Goal: Transaction & Acquisition: Book appointment/travel/reservation

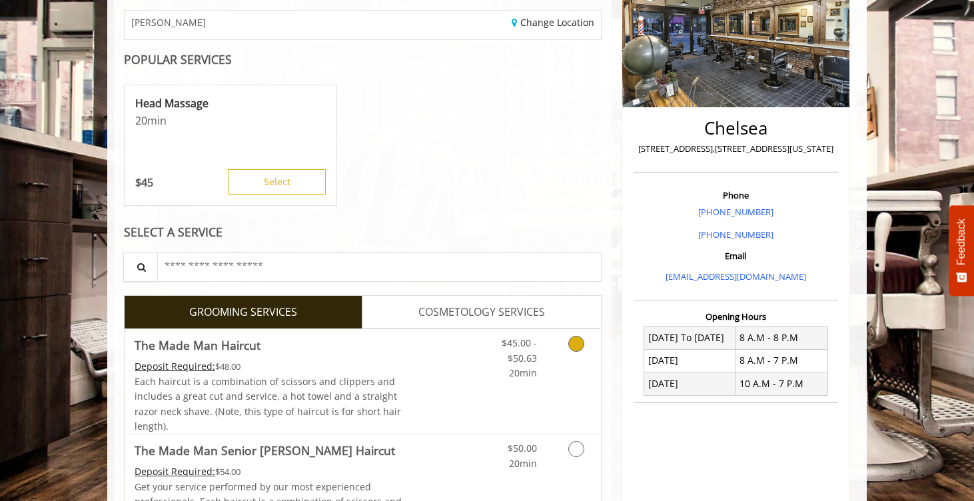
scroll to position [449, 0]
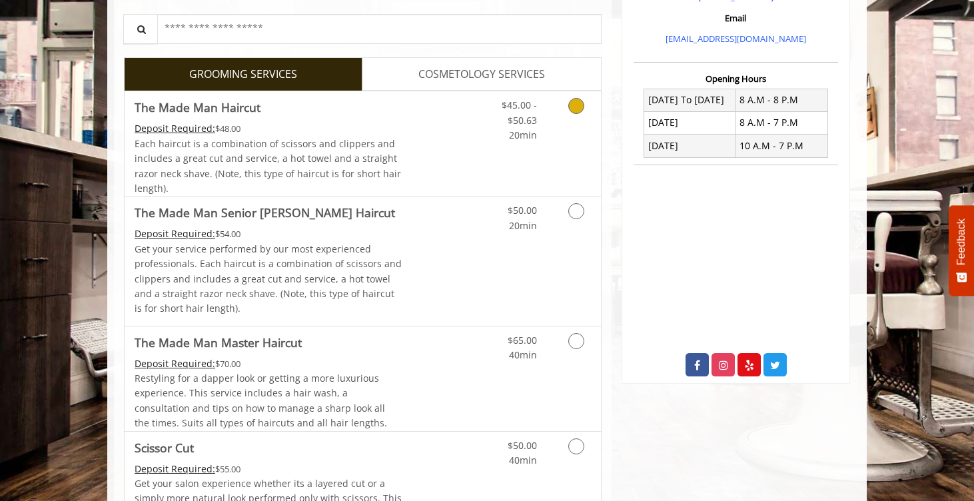
click at [577, 106] on icon "Grooming services" at bounding box center [576, 106] width 16 height 16
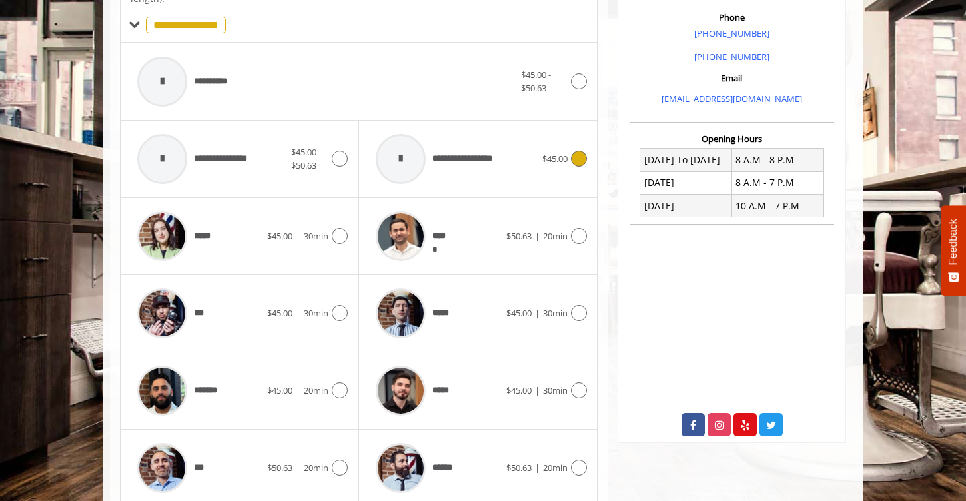
scroll to position [396, 0]
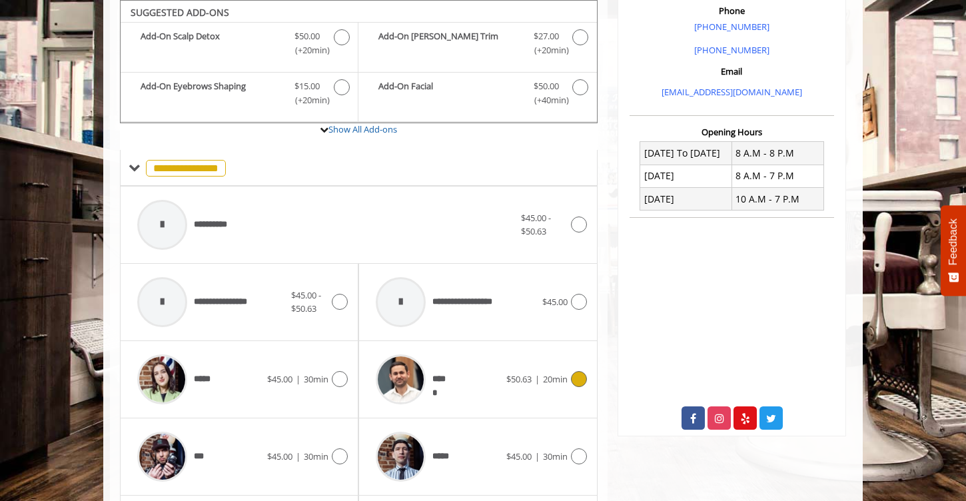
click at [578, 379] on icon at bounding box center [579, 379] width 16 height 16
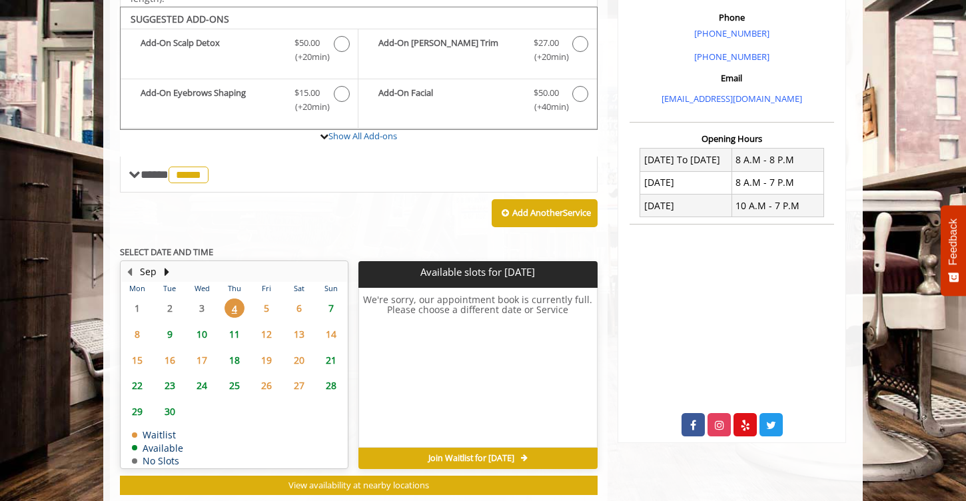
scroll to position [396, 0]
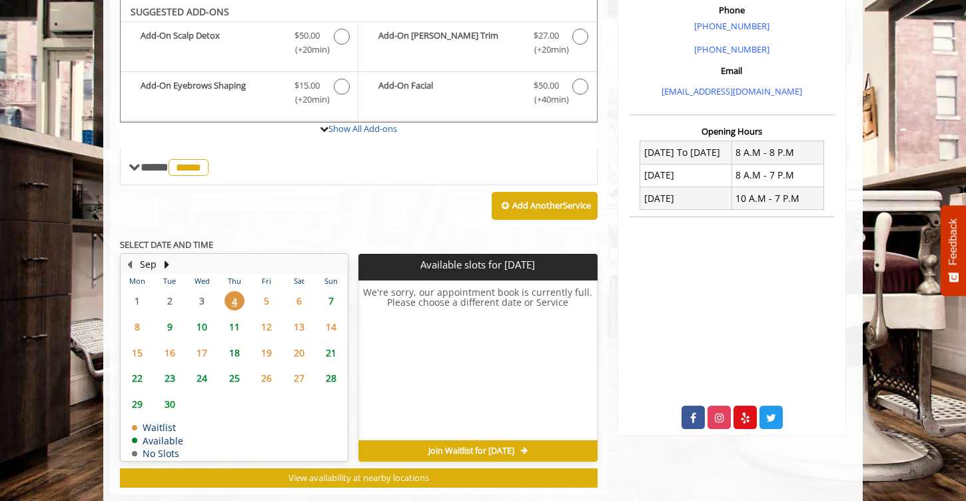
click at [259, 294] on span "5" at bounding box center [266, 300] width 20 height 19
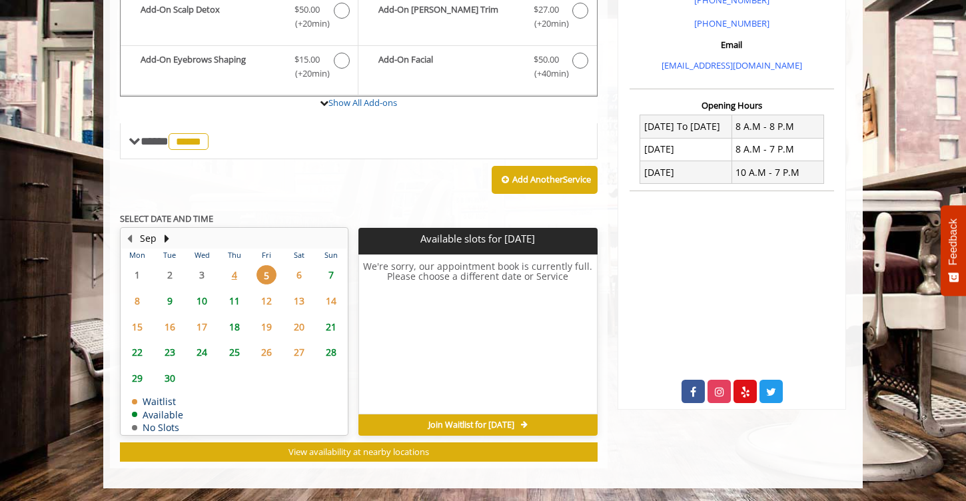
click at [143, 297] on span "8" at bounding box center [137, 300] width 20 height 19
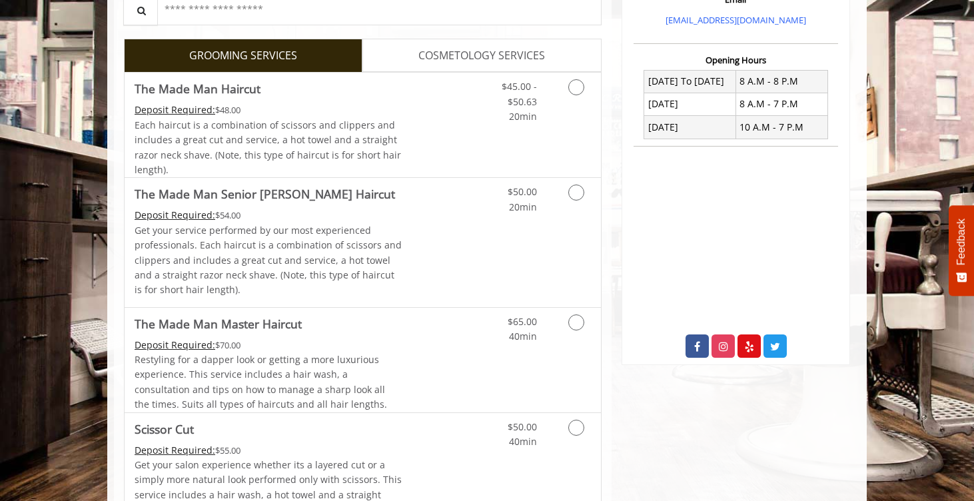
scroll to position [495, 0]
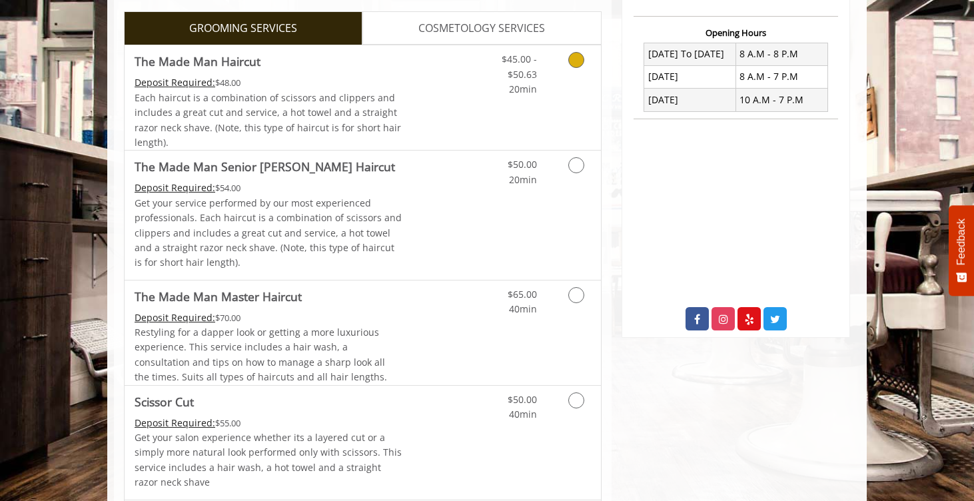
click at [576, 63] on icon "Grooming services" at bounding box center [576, 60] width 16 height 16
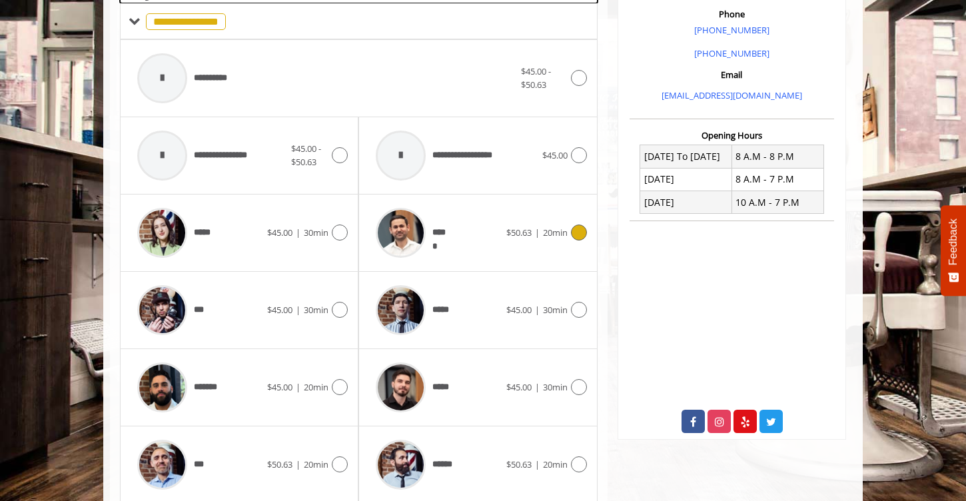
scroll to position [396, 0]
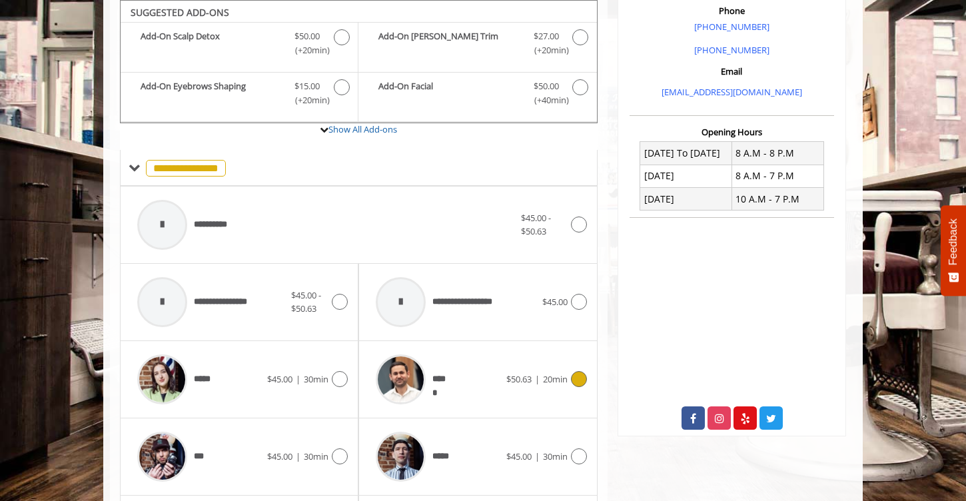
click at [580, 374] on icon at bounding box center [579, 379] width 16 height 16
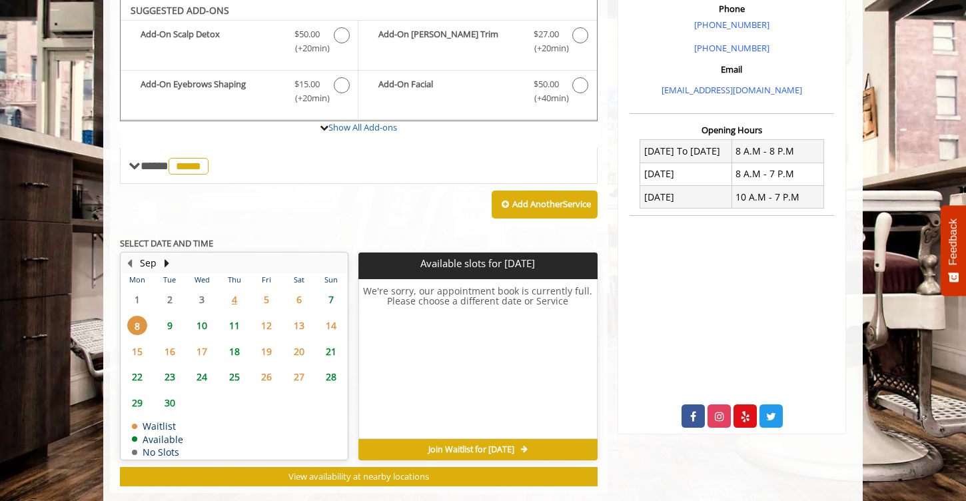
scroll to position [396, 0]
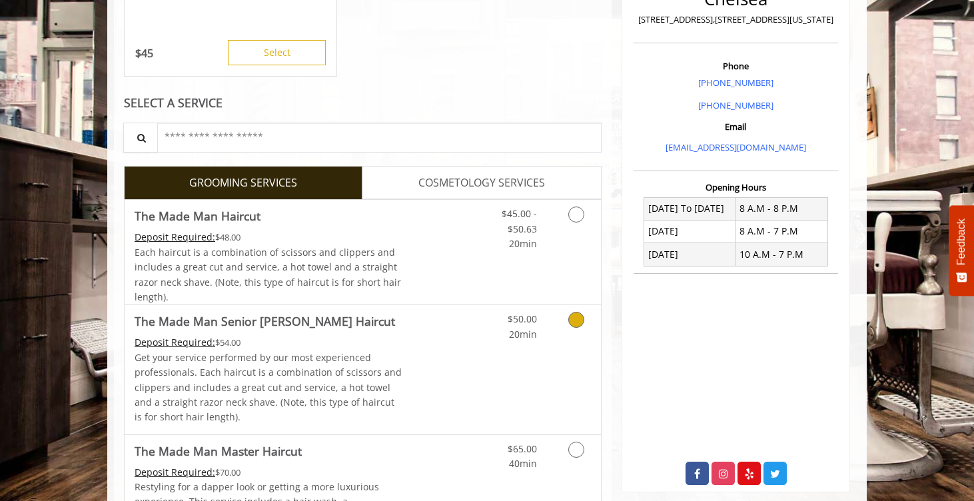
scroll to position [336, 0]
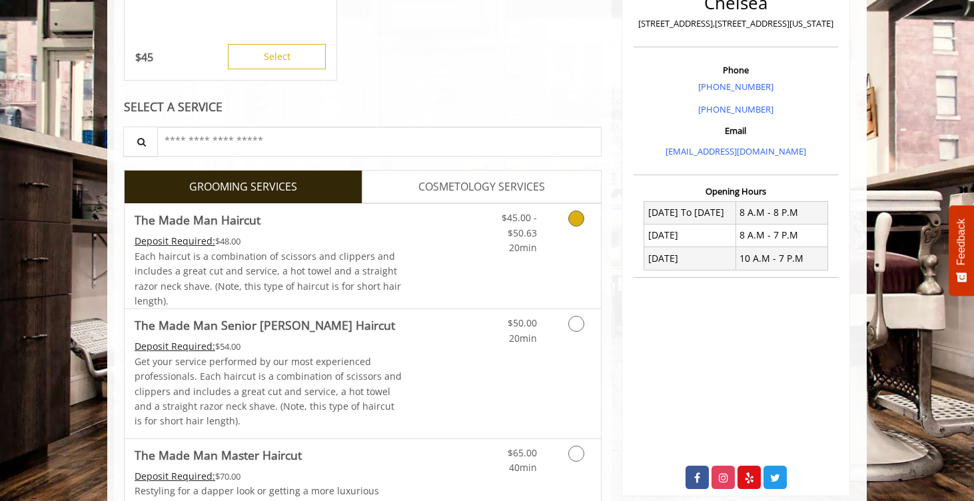
click at [575, 227] on link "Grooming services" at bounding box center [574, 229] width 34 height 51
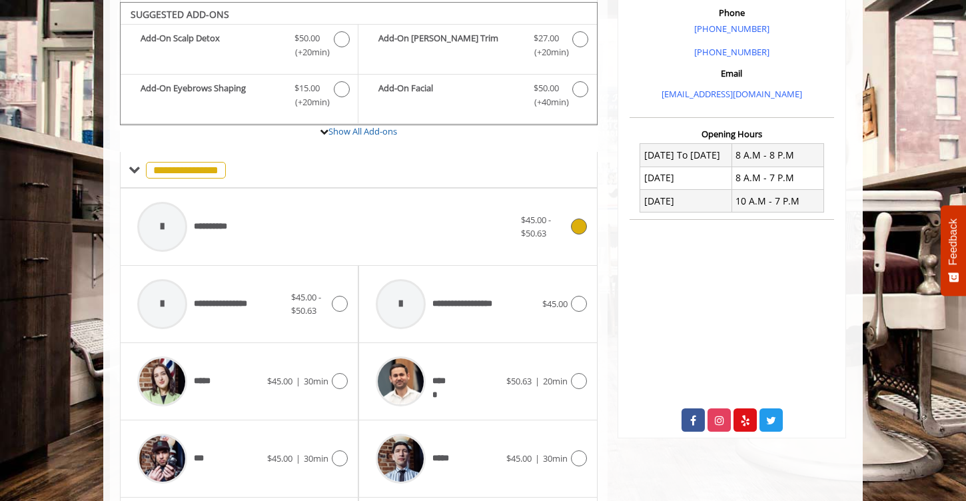
scroll to position [396, 0]
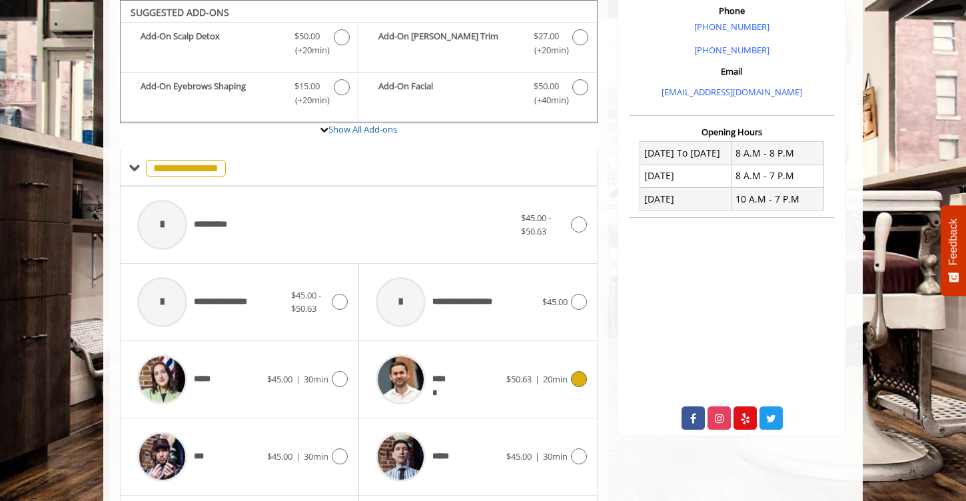
click at [577, 383] on icon at bounding box center [579, 379] width 16 height 16
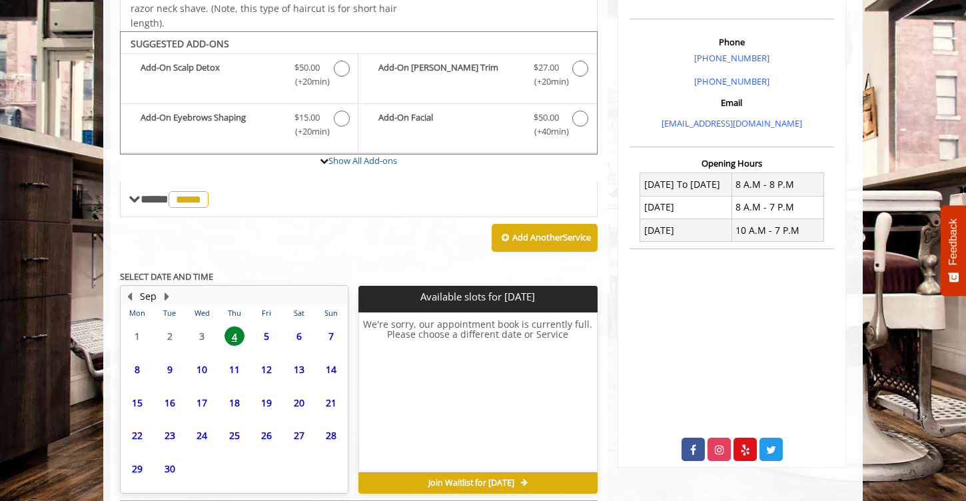
scroll to position [422, 0]
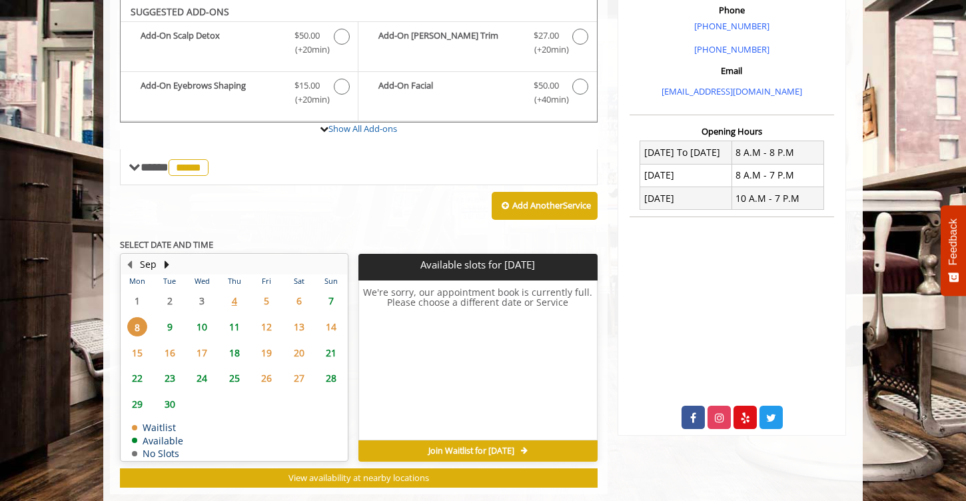
click at [176, 330] on span "9" at bounding box center [170, 326] width 20 height 19
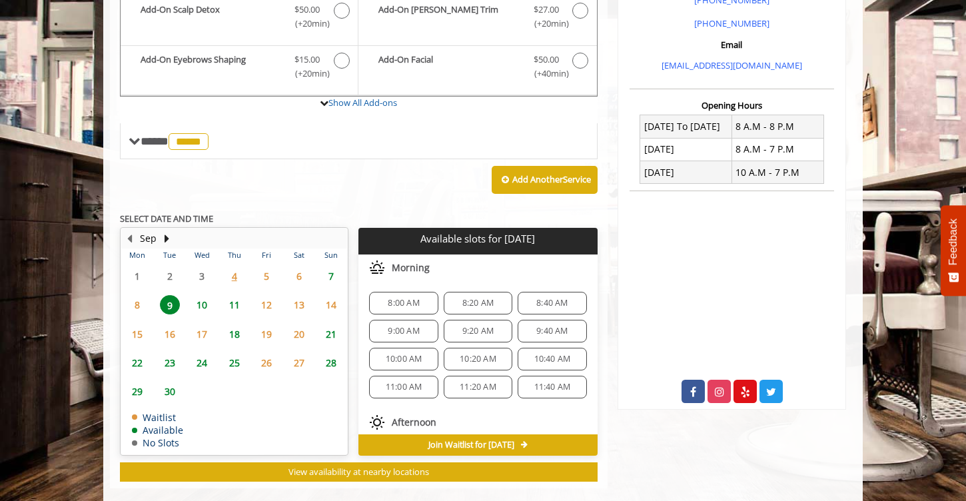
scroll to position [442, 0]
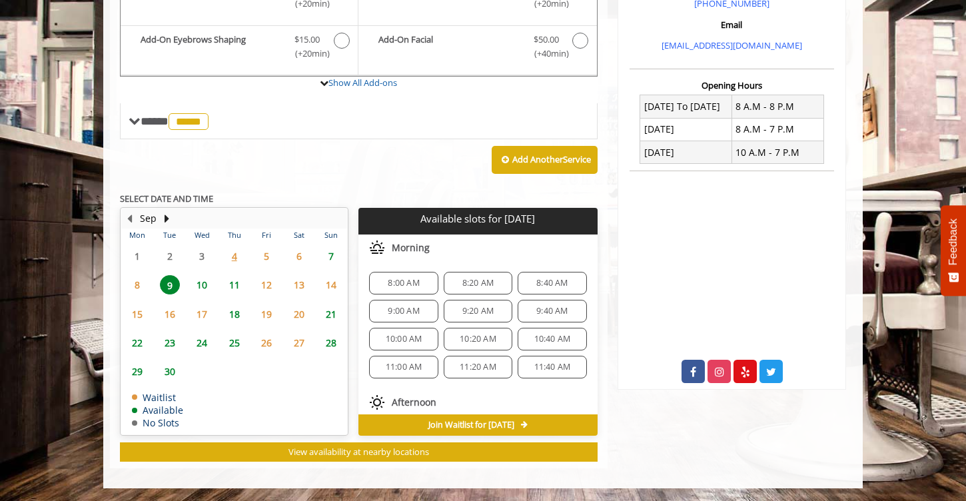
click at [134, 290] on span "8" at bounding box center [137, 284] width 20 height 19
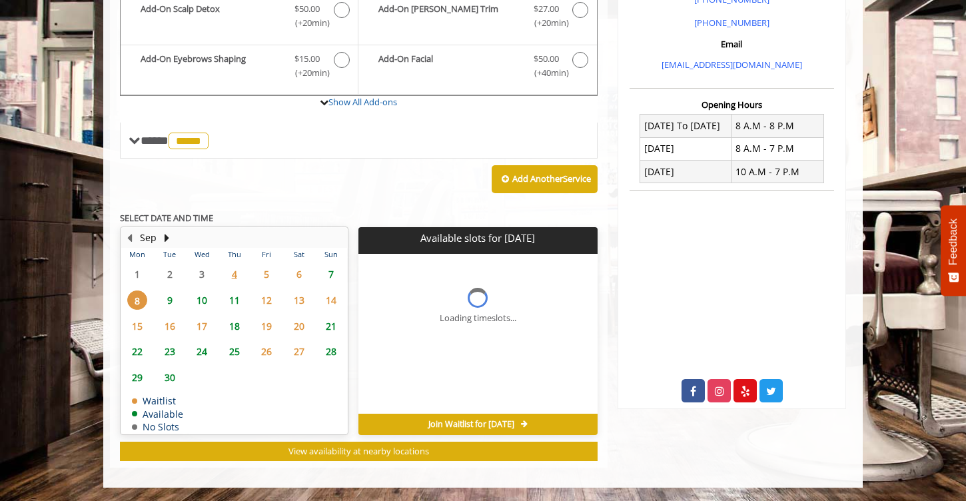
scroll to position [422, 0]
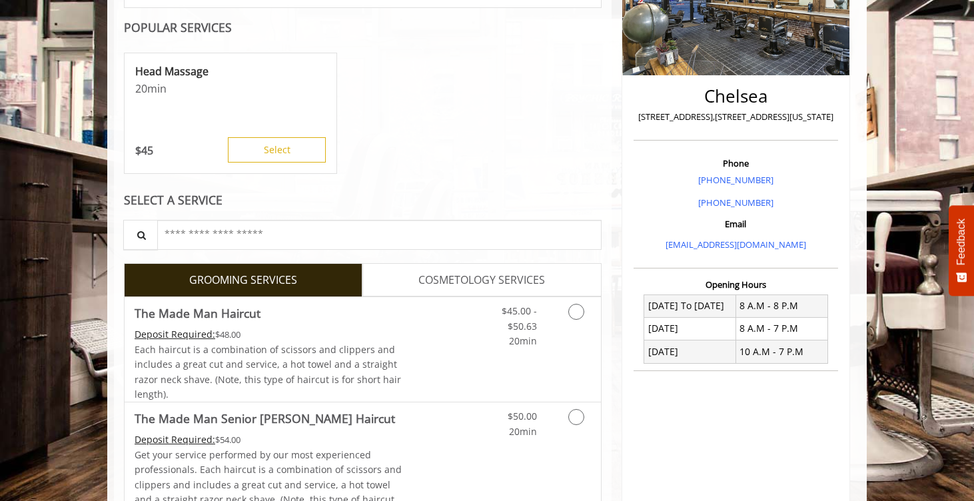
scroll to position [332, 0]
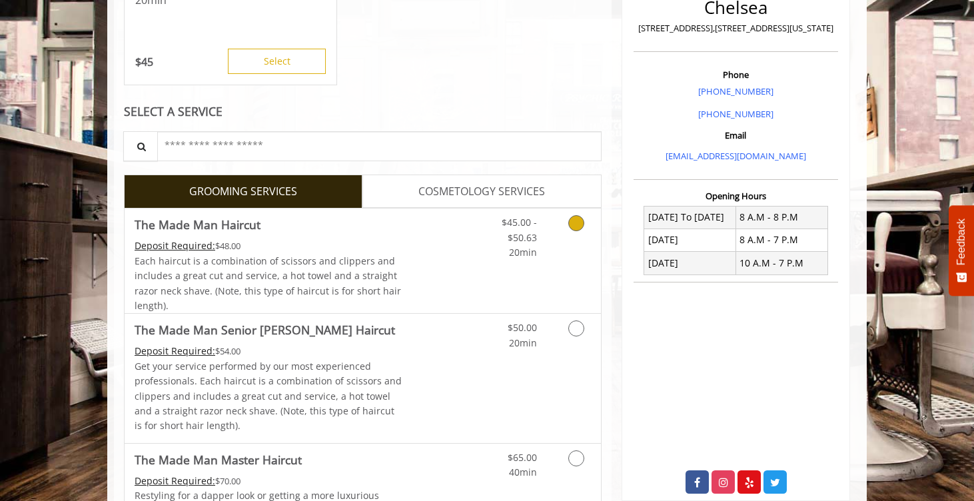
click at [581, 228] on icon "Grooming services" at bounding box center [576, 223] width 16 height 16
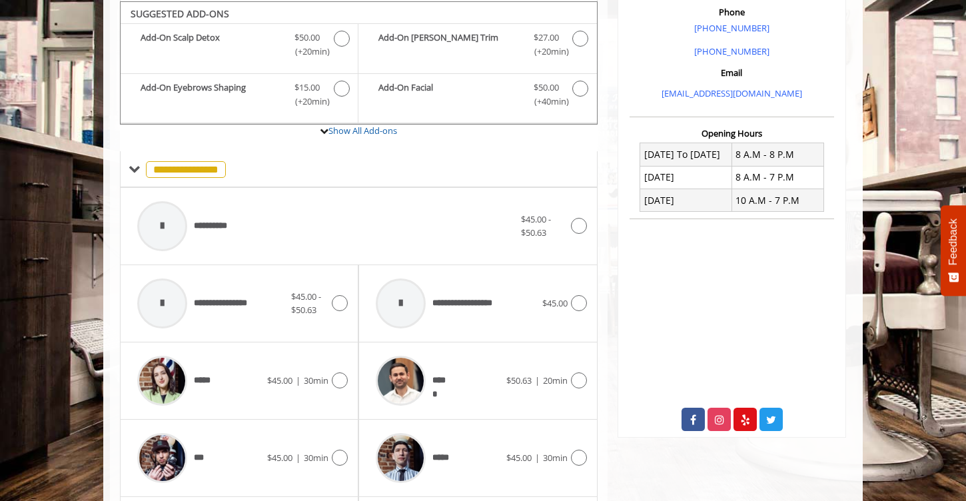
scroll to position [396, 0]
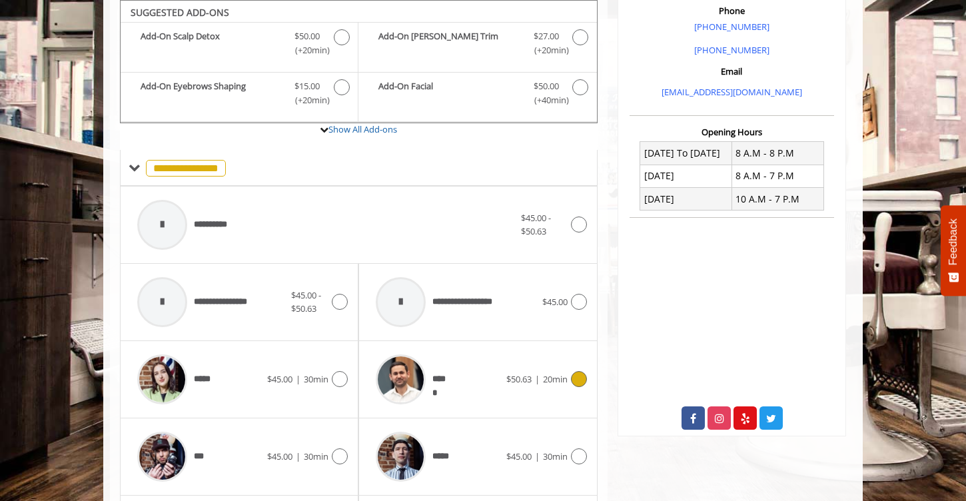
click at [585, 384] on div at bounding box center [576, 379] width 19 height 16
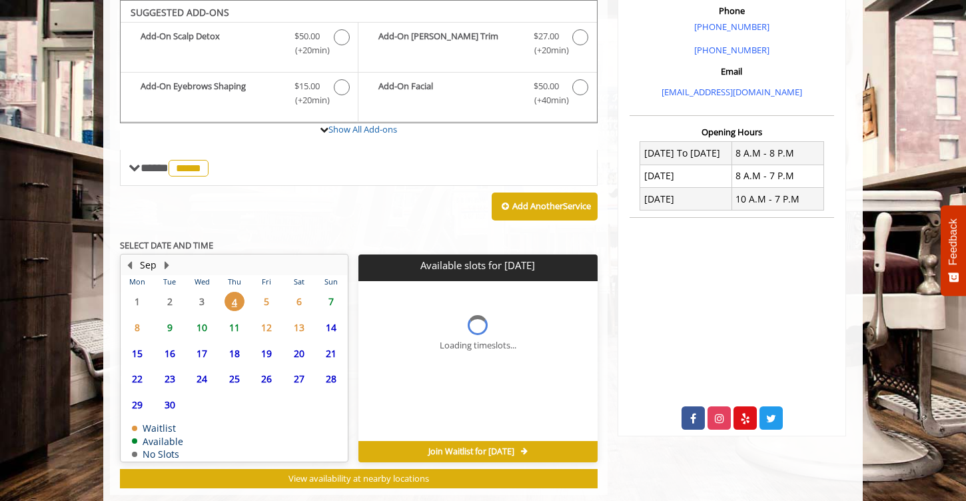
click at [137, 329] on span "8" at bounding box center [137, 327] width 20 height 19
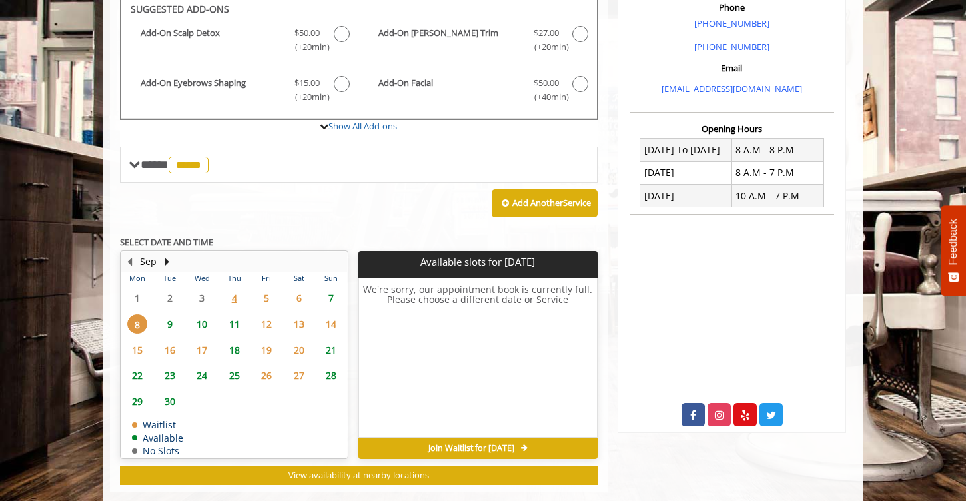
scroll to position [396, 0]
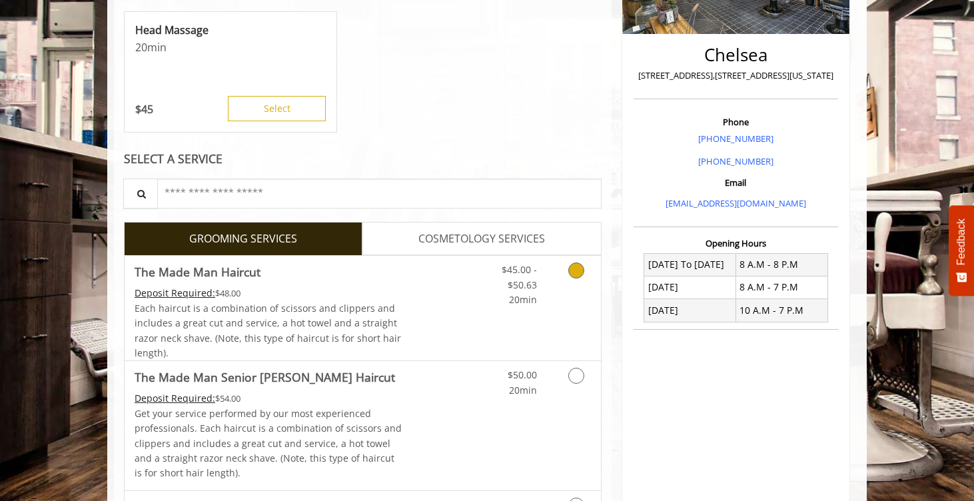
click at [577, 277] on icon "Grooming services" at bounding box center [576, 270] width 16 height 16
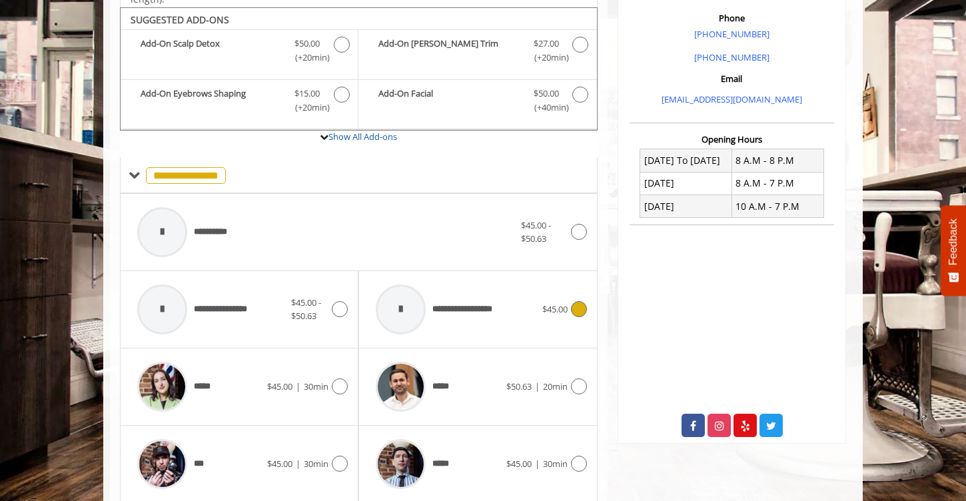
scroll to position [396, 0]
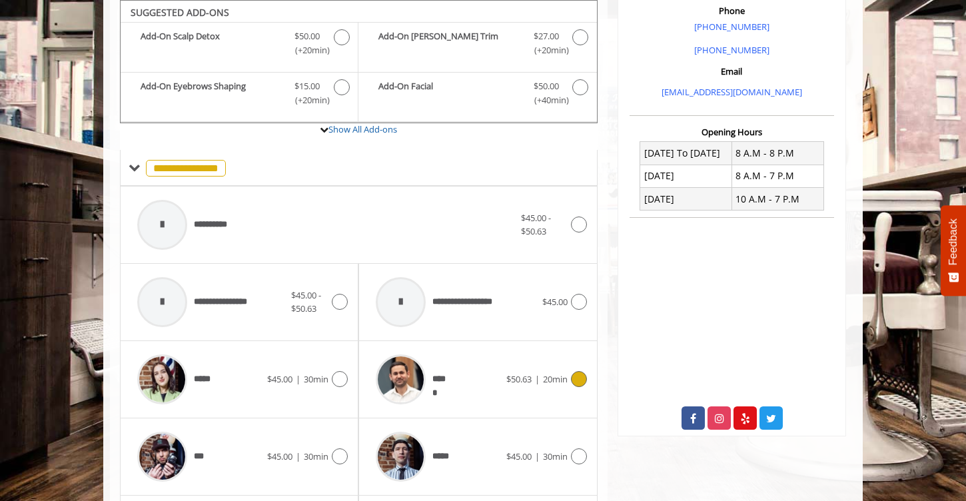
click at [583, 380] on icon at bounding box center [579, 379] width 16 height 16
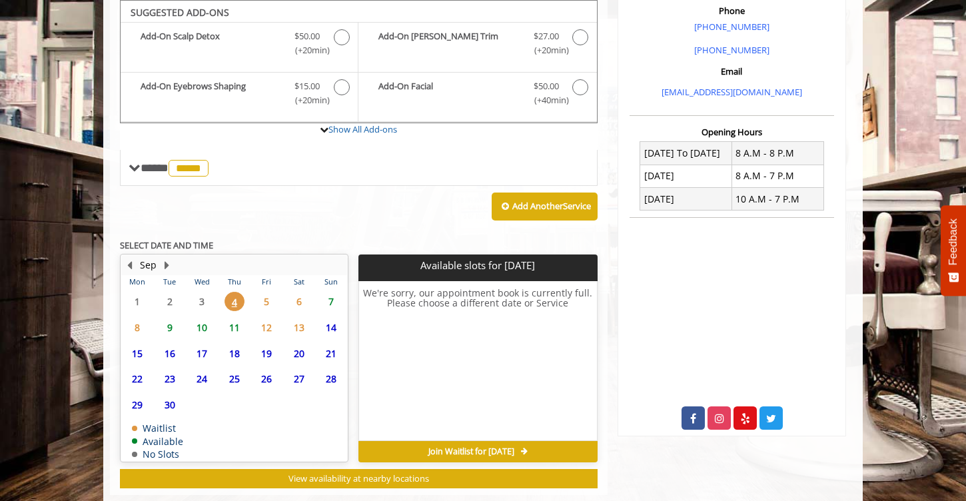
click at [139, 328] on span "8" at bounding box center [137, 327] width 20 height 19
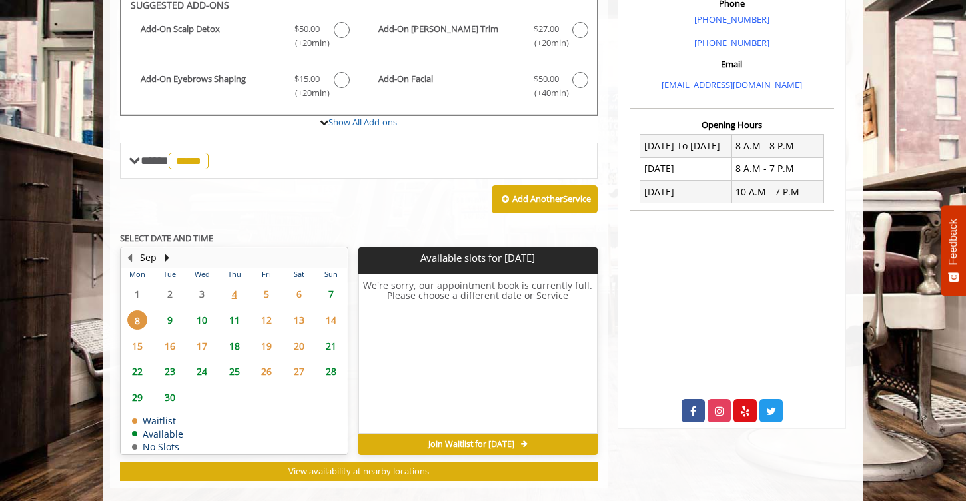
scroll to position [396, 0]
